Goal: Navigation & Orientation: Go to known website

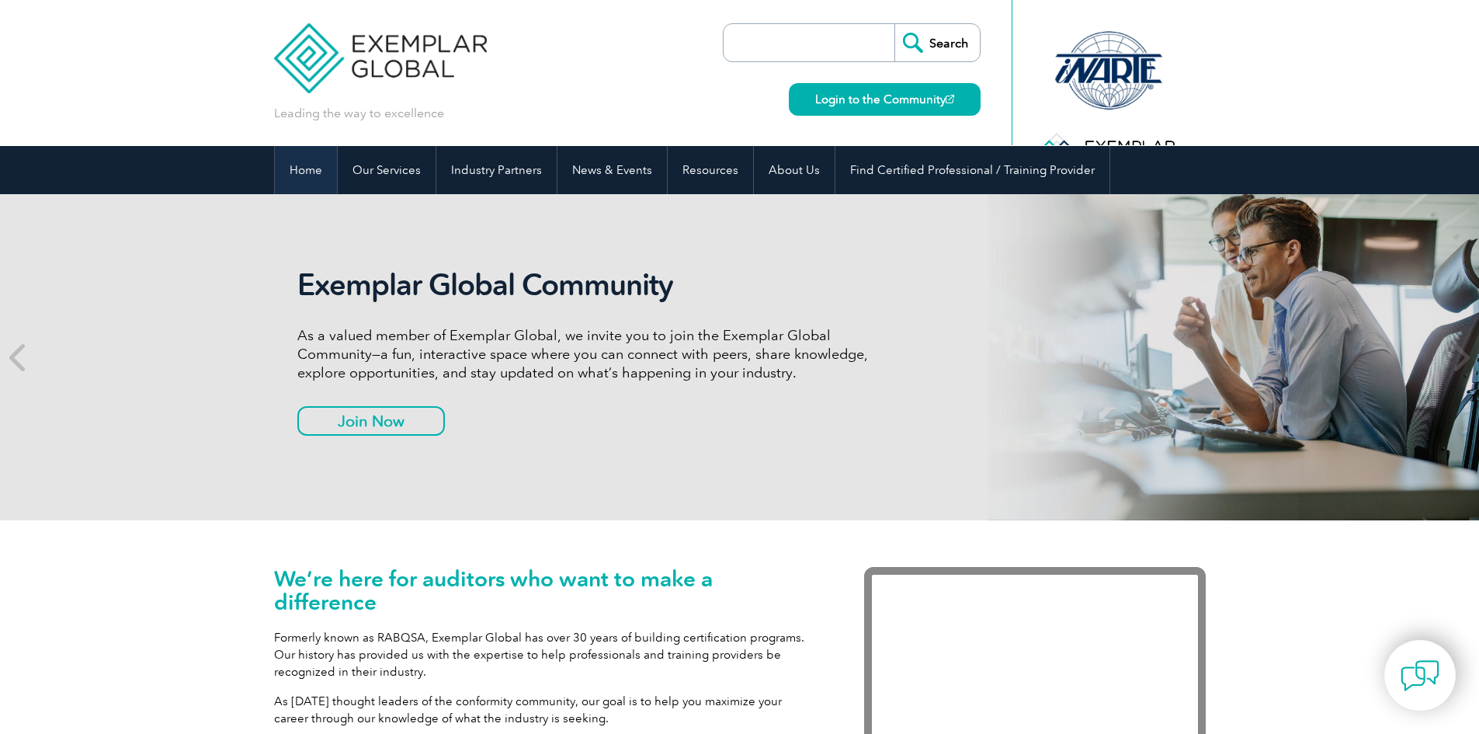
click at [314, 162] on link "Home" at bounding box center [306, 170] width 62 height 48
click at [908, 108] on link "Login to the Community" at bounding box center [885, 99] width 192 height 33
